Goal: Task Accomplishment & Management: Use online tool/utility

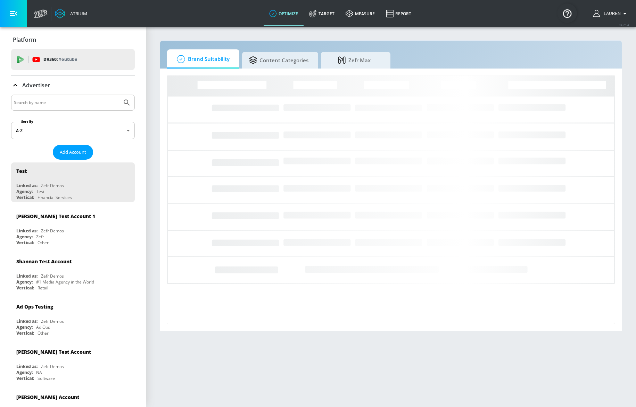
click at [67, 98] on input "Search by name" at bounding box center [66, 102] width 105 height 9
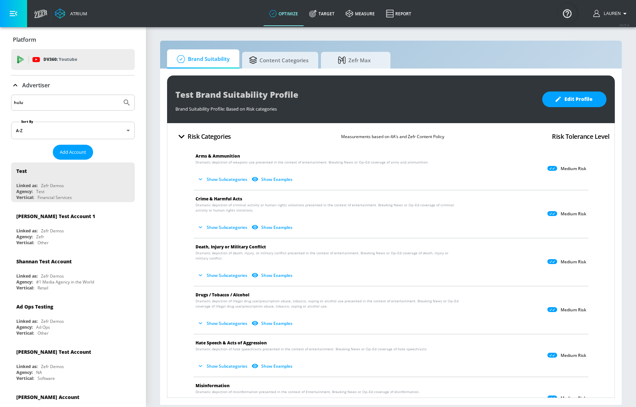
type input "hulu"
click at [119, 95] on button "Submit Search" at bounding box center [126, 102] width 15 height 15
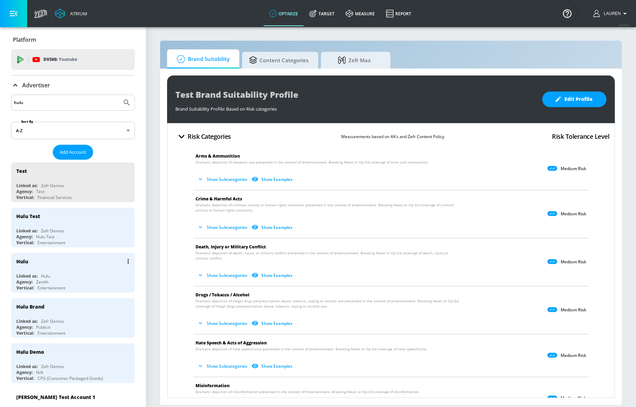
click at [78, 284] on div "Agency: Zenith" at bounding box center [74, 282] width 117 height 6
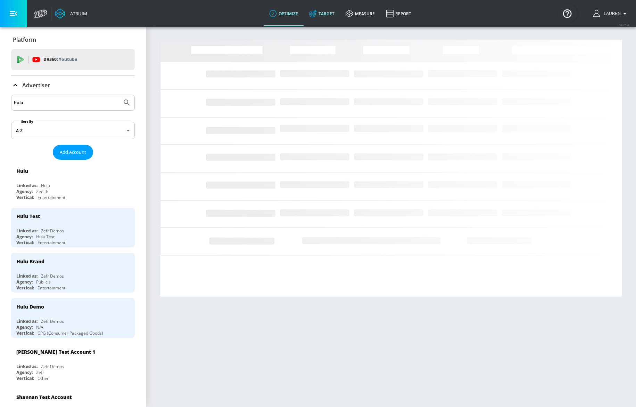
click at [334, 16] on link "Target" at bounding box center [322, 13] width 36 height 25
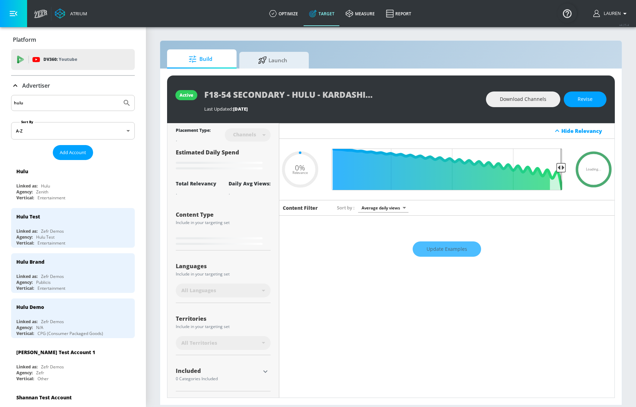
click at [19, 87] on icon at bounding box center [15, 85] width 8 height 8
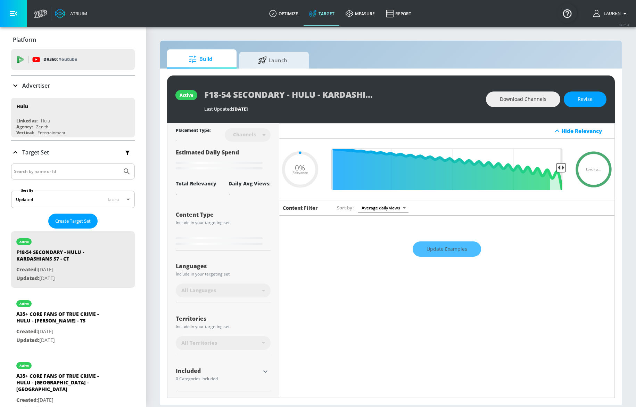
type input "0.6"
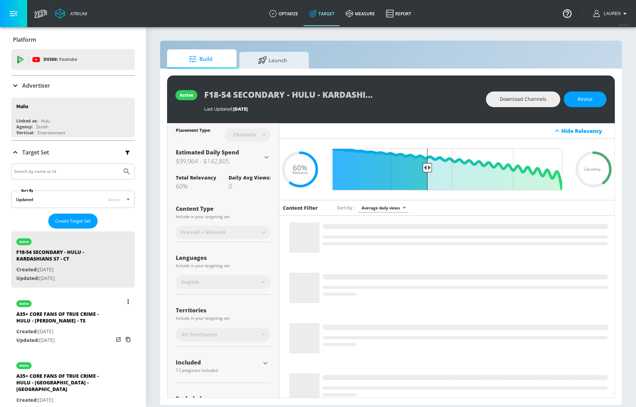
click at [90, 332] on p "Created: [DATE]" at bounding box center [64, 331] width 97 height 9
type input "A35+ CORE FANS OF TRUE CRIME - HULU - [PERSON_NAME] - TS"
type input "videos"
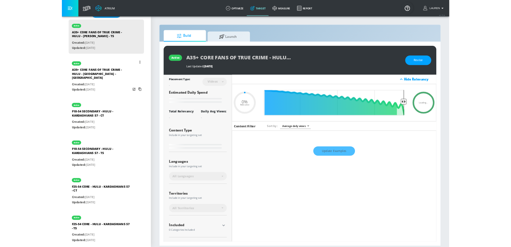
scroll to position [200, 0]
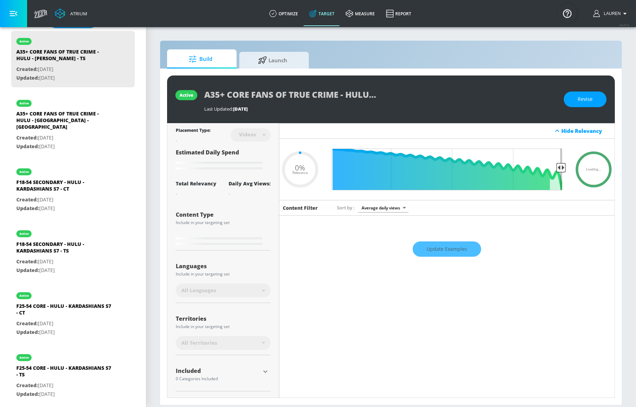
type input "0.43"
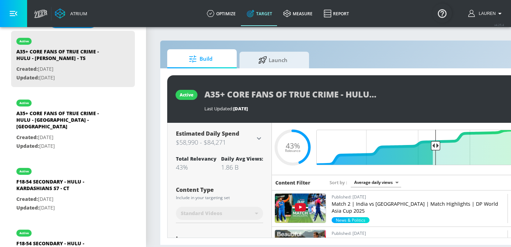
scroll to position [38, 0]
